Goal: Task Accomplishment & Management: Complete application form

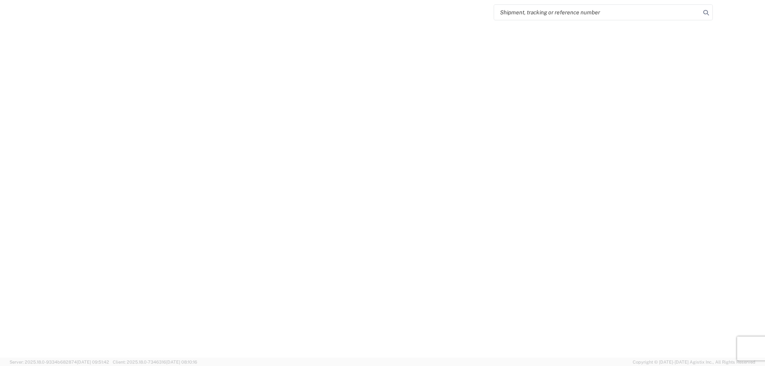
select select "FULL"
select select "LBS"
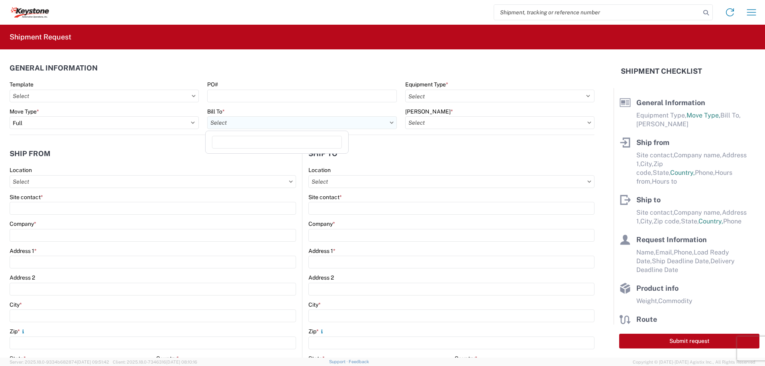
click at [258, 119] on input "Bill To *" at bounding box center [301, 122] width 189 height 13
type input "8607"
click at [243, 157] on div "8607 - [GEOGRAPHIC_DATA], [GEOGRAPHIC_DATA] – KAO Warehouse" at bounding box center [299, 158] width 185 height 13
type input "8607 - [GEOGRAPHIC_DATA], [GEOGRAPHIC_DATA] – KAO Warehouse"
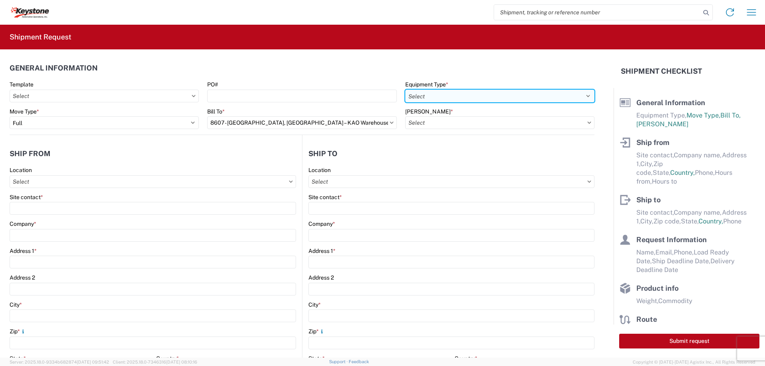
click at [426, 94] on select "Select 53’ Dry Van Flatbed Dropdeck (van) Lowboy (flatbed) Rail" at bounding box center [499, 96] width 189 height 13
select select "STDV"
click at [405, 90] on select "Select 53’ Dry Van Flatbed Dropdeck (van) Lowboy (flatbed) Rail" at bounding box center [499, 96] width 189 height 13
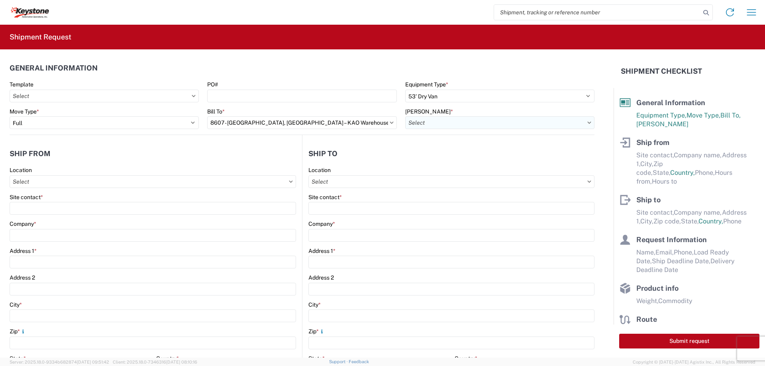
click at [425, 119] on input "[PERSON_NAME] *" at bounding box center [499, 122] width 189 height 13
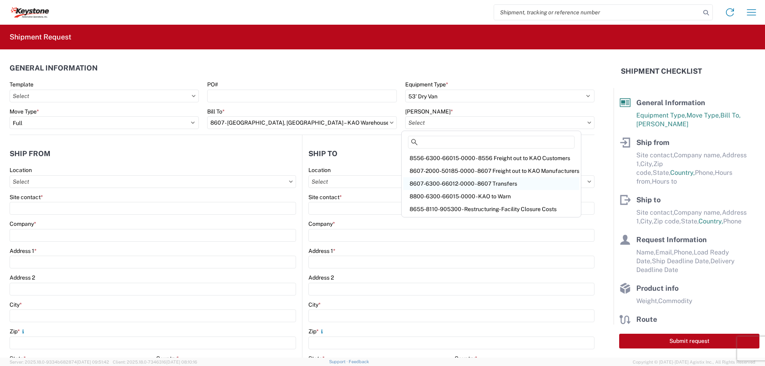
click at [448, 183] on div "8607-6300-66012-0000 - 8607 Transfers" at bounding box center [491, 183] width 176 height 13
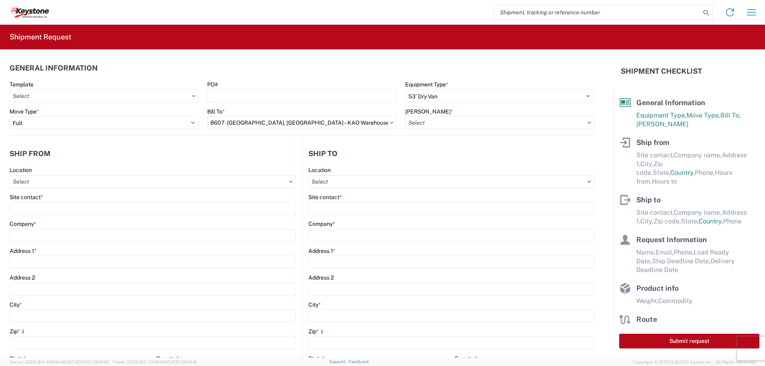
type input "8607-6300-66012-0000 - 8607 Transfers, 8607-6300-66012-0000 - 8607 Transfers"
click at [53, 181] on input "Location" at bounding box center [153, 181] width 287 height 13
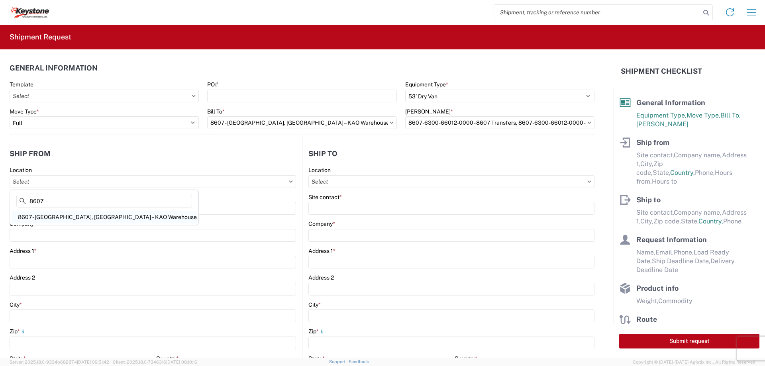
type input "8607"
click at [44, 216] on div "8607 - [GEOGRAPHIC_DATA], [GEOGRAPHIC_DATA] – KAO Warehouse" at bounding box center [104, 217] width 185 height 13
type input "8607 - [GEOGRAPHIC_DATA], [GEOGRAPHIC_DATA] – KAO Warehouse"
type input "KAO"
type input "[STREET_ADDRESS][PERSON_NAME]"
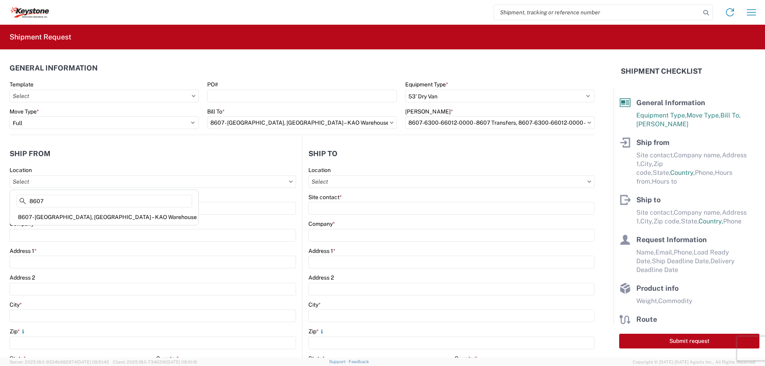
type input "[GEOGRAPHIC_DATA]"
type input "48193"
select select "MI"
select select "US"
type input "07:00"
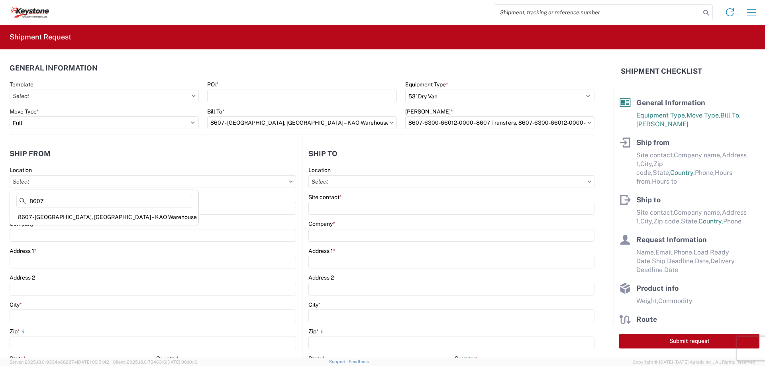
type input "17:00"
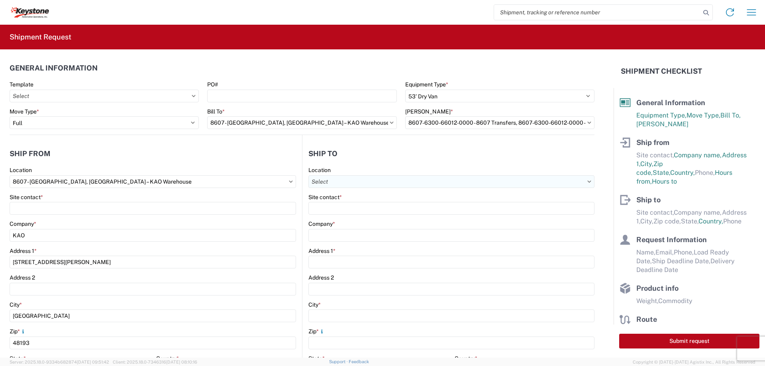
click at [317, 182] on input "Location" at bounding box center [451, 181] width 286 height 13
type input "8424"
click at [362, 215] on div "8424 - [GEOGRAPHIC_DATA][PERSON_NAME] Logistics" at bounding box center [383, 217] width 150 height 13
type input "8424 - [GEOGRAPHIC_DATA][PERSON_NAME] Logistics"
type input "KAO"
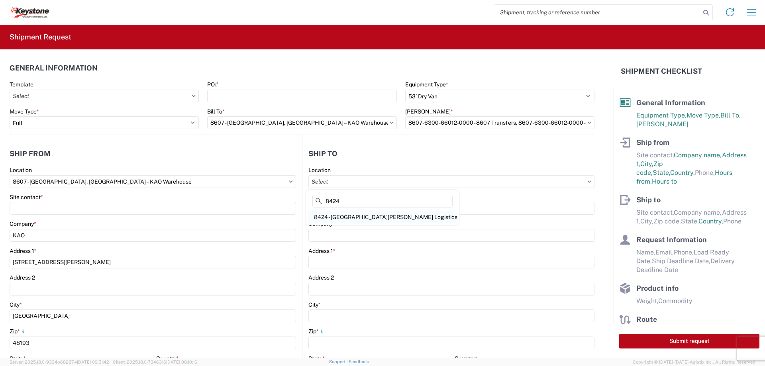
type input "[STREET_ADDRESS]"
type input "[GEOGRAPHIC_DATA]"
type input "47374"
select select "US"
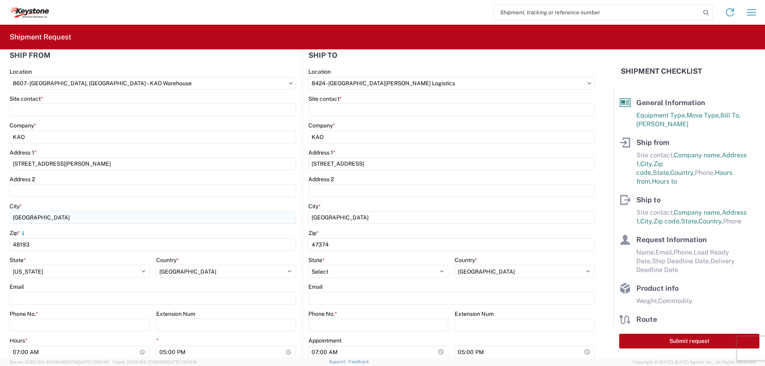
scroll to position [120, 0]
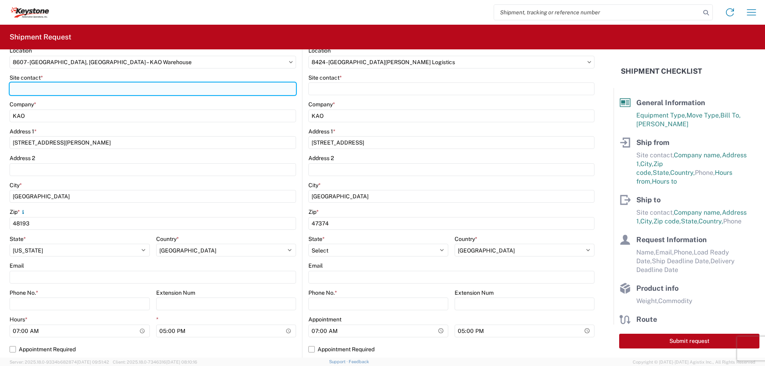
click at [53, 85] on input "Site contact *" at bounding box center [153, 89] width 287 height 13
type input "[PERSON_NAME]"
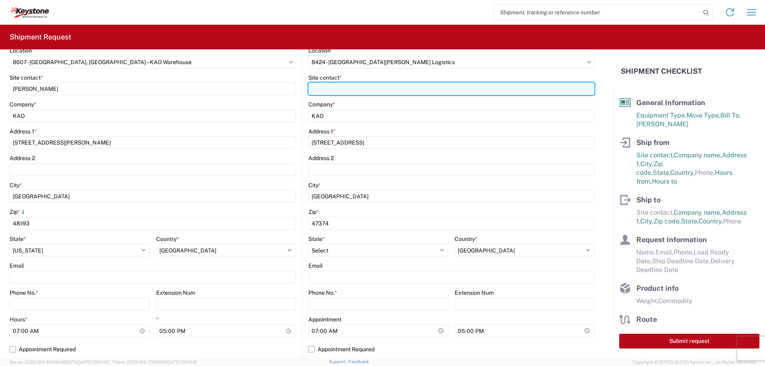
click at [332, 89] on input "Site contact *" at bounding box center [451, 89] width 286 height 13
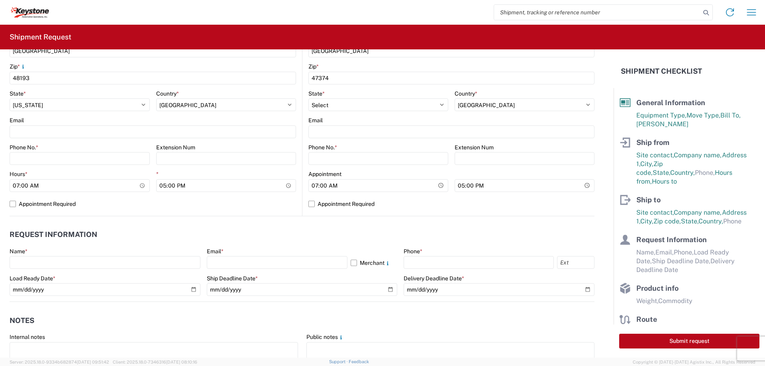
scroll to position [279, 0]
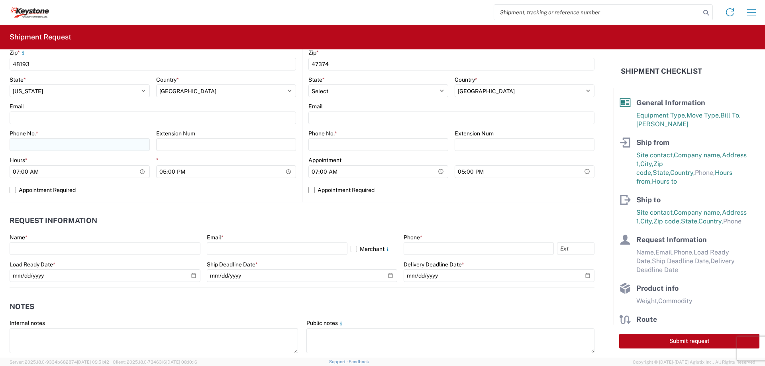
type input "[PERSON_NAME]"
click at [43, 147] on input "Phone No. *" at bounding box center [80, 144] width 140 height 13
type input "[PHONE_NUMBER]"
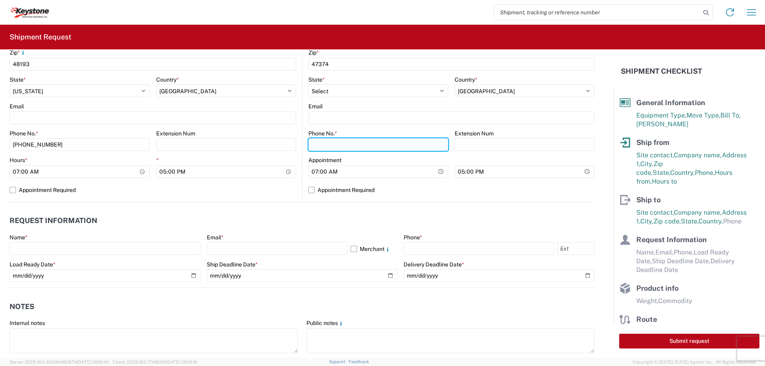
click at [311, 144] on input "Phone No. *" at bounding box center [378, 144] width 140 height 13
type input "[PHONE_NUMBER]"
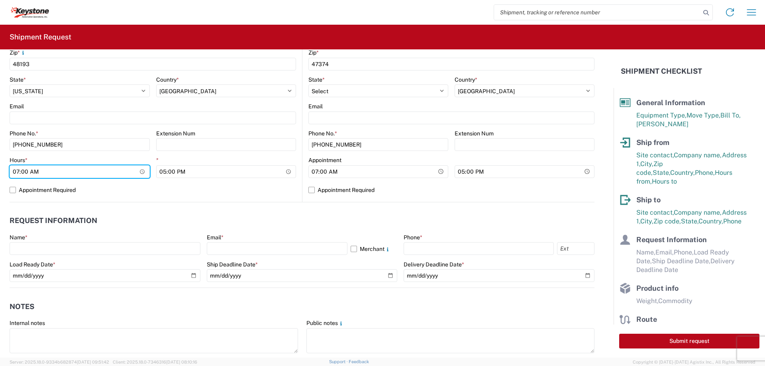
drag, startPoint x: 18, startPoint y: 171, endPoint x: 24, endPoint y: 208, distance: 38.3
click at [18, 175] on input "07:00" at bounding box center [80, 171] width 140 height 13
type input "23:00"
click at [6, 190] on form "General Information Template PO# Equipment Type * Select 53’ Dry Van Flatbed Dr…" at bounding box center [307, 203] width 614 height 308
click at [10, 191] on label "Appointment Required" at bounding box center [153, 190] width 287 height 13
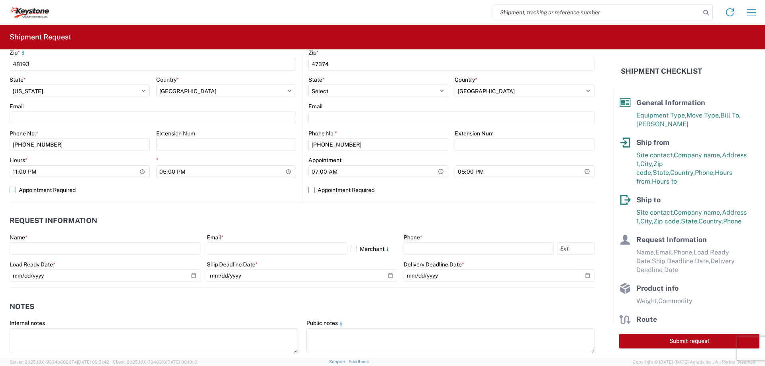
click at [0, 0] on input "Appointment Required" at bounding box center [0, 0] width 0 height 0
select select "US"
click at [310, 171] on input "07:00" at bounding box center [378, 171] width 140 height 13
type input "04:30"
click at [308, 192] on label "Appointment Required" at bounding box center [451, 190] width 286 height 13
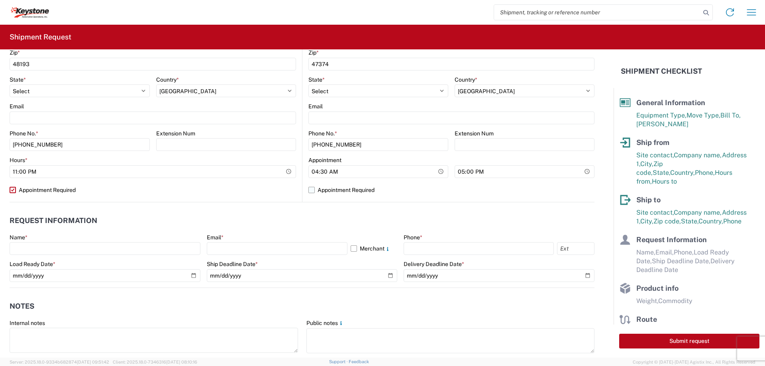
click at [0, 0] on input "Appointment Required" at bounding box center [0, 0] width 0 height 0
select select "US"
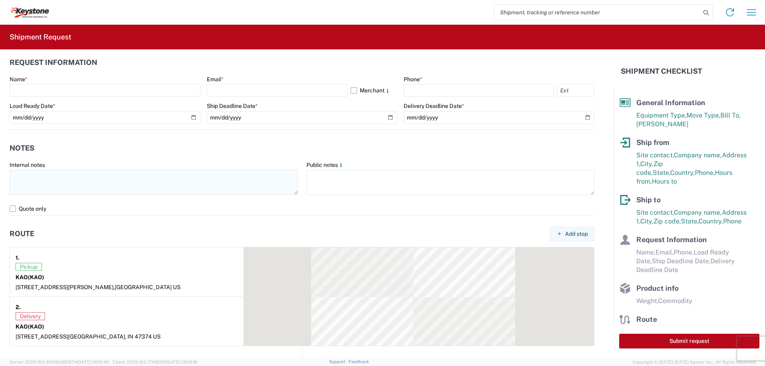
scroll to position [438, 0]
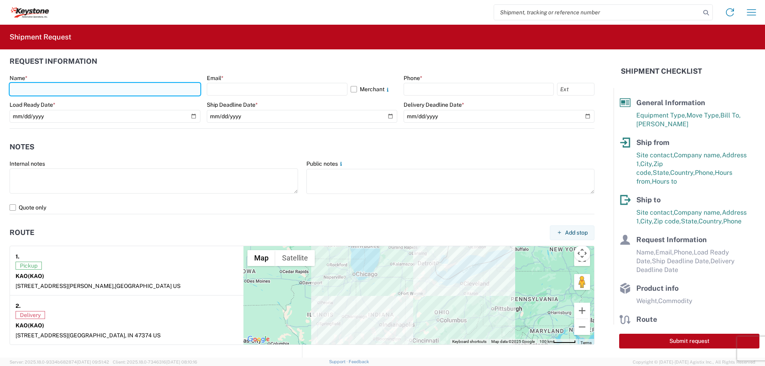
click at [31, 84] on input "text" at bounding box center [105, 89] width 191 height 13
type input "[PERSON_NAME]"
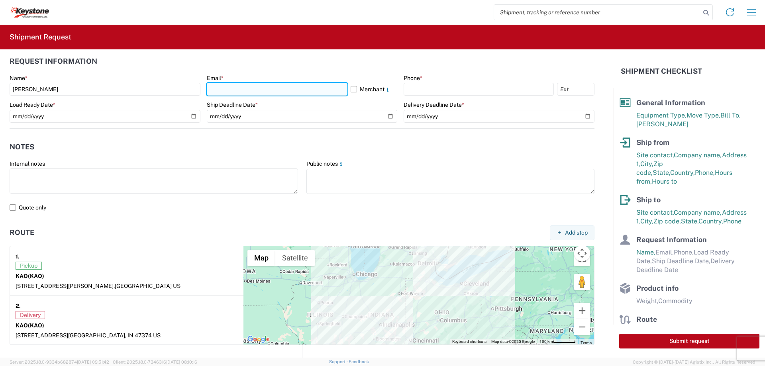
click at [234, 86] on input "text" at bounding box center [277, 89] width 141 height 13
type input "[EMAIL_ADDRESS][DOMAIN_NAME]"
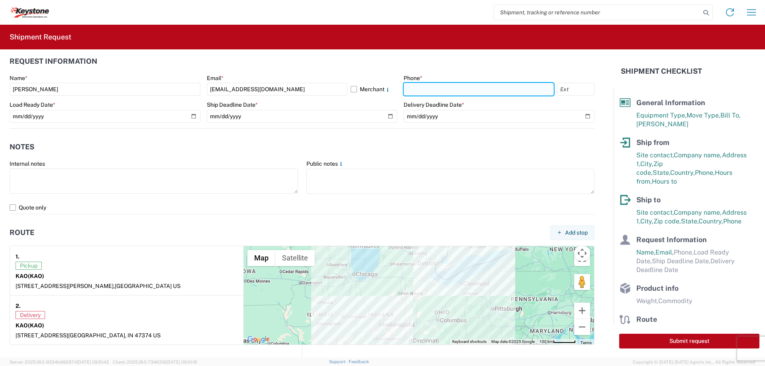
click at [426, 84] on input "text" at bounding box center [479, 89] width 150 height 13
type input "[PHONE_NUMBER]"
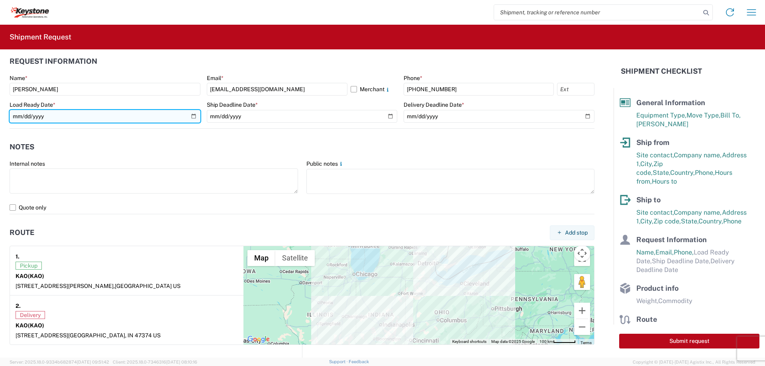
click at [193, 117] on input "date" at bounding box center [105, 116] width 191 height 13
type input "[DATE]"
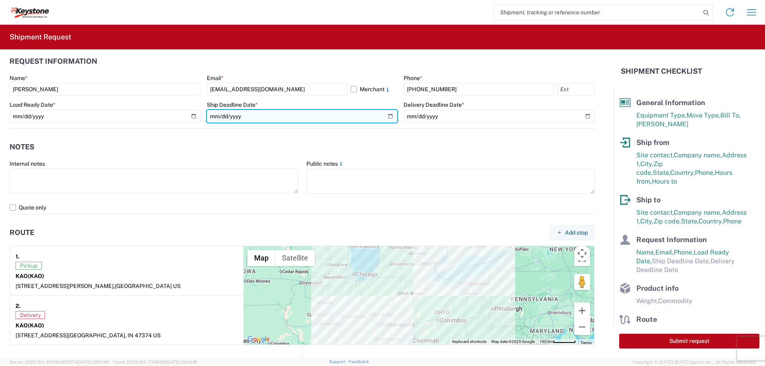
click at [387, 116] on input "date" at bounding box center [302, 116] width 191 height 13
type input "[DATE]"
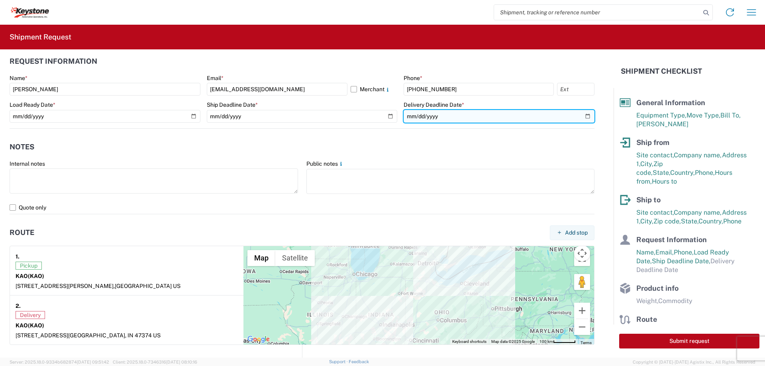
click at [584, 116] on input "date" at bounding box center [499, 116] width 191 height 13
type input "[DATE]"
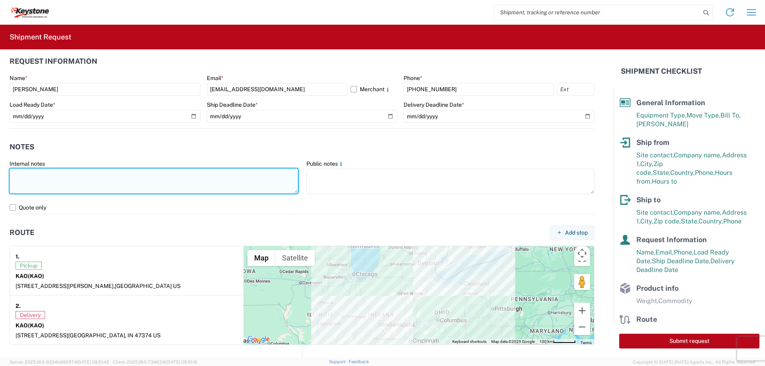
click at [17, 175] on textarea at bounding box center [154, 181] width 289 height 25
paste textarea "Load # 2084675"
click at [29, 185] on textarea "Preplanned w/ R+L Load # 2084675" at bounding box center [154, 181] width 289 height 25
click at [112, 174] on textarea "Preplanned w/ R+L Load # 2084675" at bounding box center [154, 181] width 289 height 25
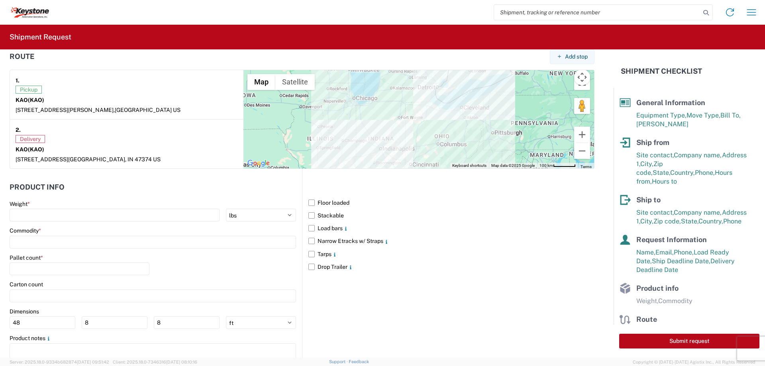
scroll to position [638, 0]
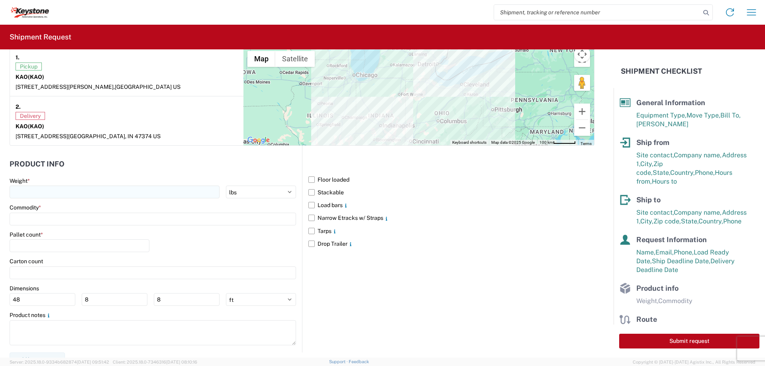
type textarea "Preplanned w/ R+L Load # 2084675 load actually p/u [DATE] & del on [DATE]"
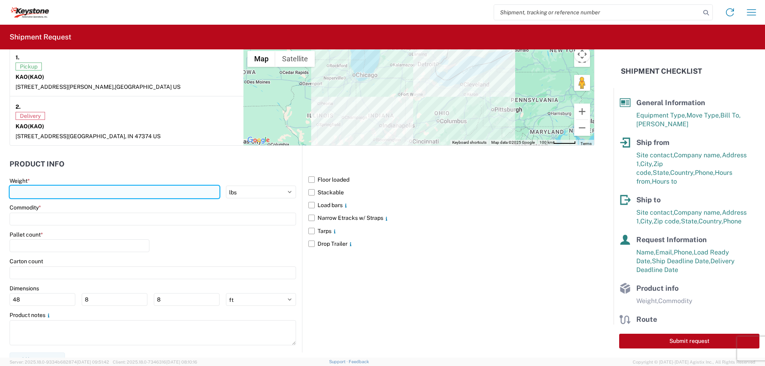
click at [46, 191] on input "number" at bounding box center [115, 192] width 210 height 13
type input "15000"
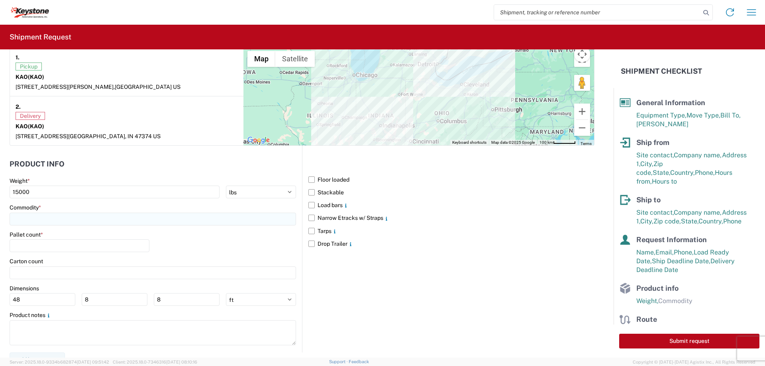
click at [26, 220] on input at bounding box center [153, 219] width 287 height 13
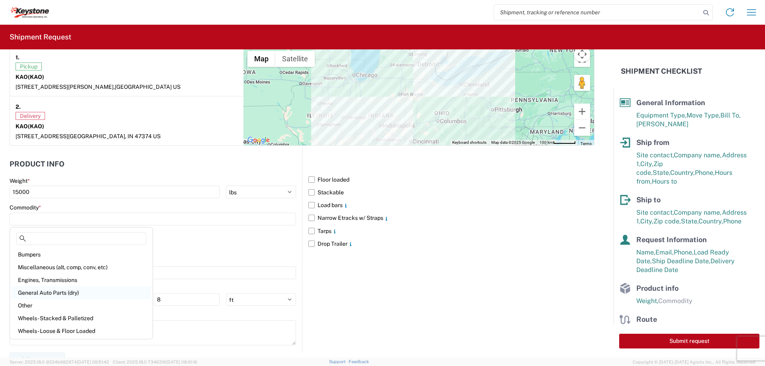
click at [43, 289] on div "General Auto Parts (dry)" at bounding box center [81, 293] width 139 height 13
type input "General Auto Parts (dry)"
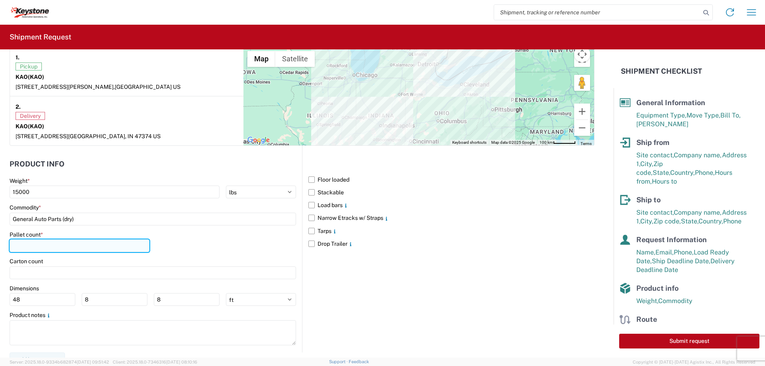
click at [31, 240] on input "number" at bounding box center [80, 246] width 140 height 13
type input "20"
click at [312, 218] on label "Narrow Etracks w/ Straps" at bounding box center [451, 218] width 286 height 13
click at [0, 0] on input "Narrow Etracks w/ Straps" at bounding box center [0, 0] width 0 height 0
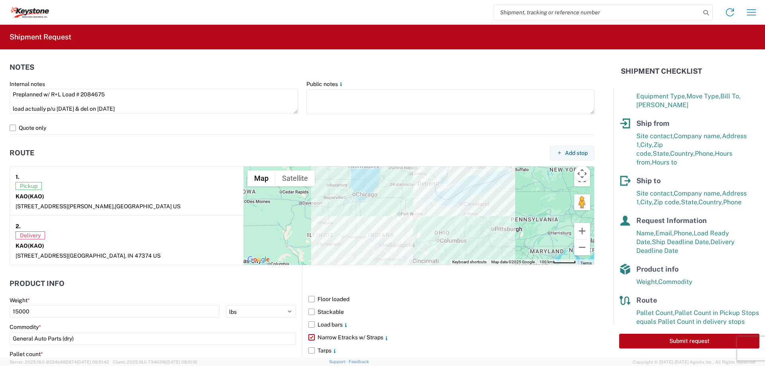
scroll to position [29, 0]
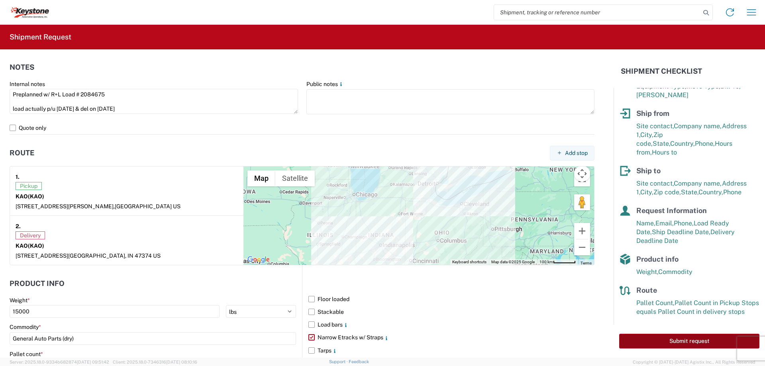
click at [672, 336] on button "Submit request" at bounding box center [689, 341] width 140 height 15
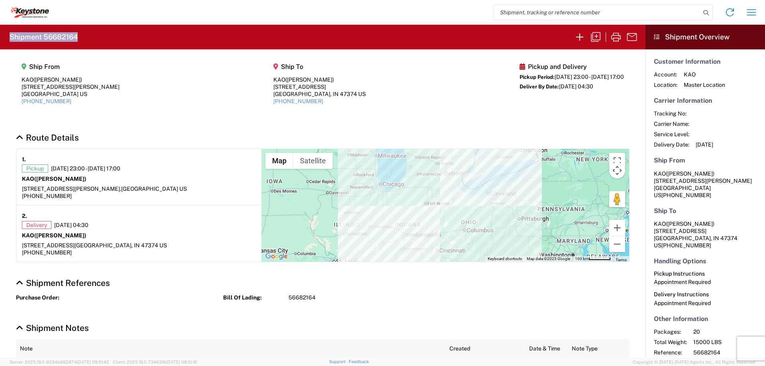
drag, startPoint x: 81, startPoint y: 34, endPoint x: 10, endPoint y: 37, distance: 71.8
click at [10, 37] on agx-form-header "Shipment 56682164" at bounding box center [323, 37] width 646 height 25
copy h2 "Shipment 56682164"
